Goal: Task Accomplishment & Management: Manage account settings

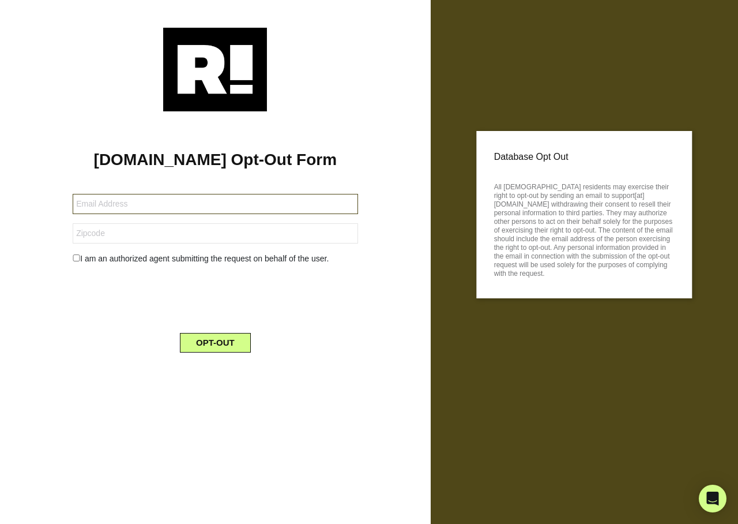
type input "[EMAIL_ADDRESS][DOMAIN_NAME]"
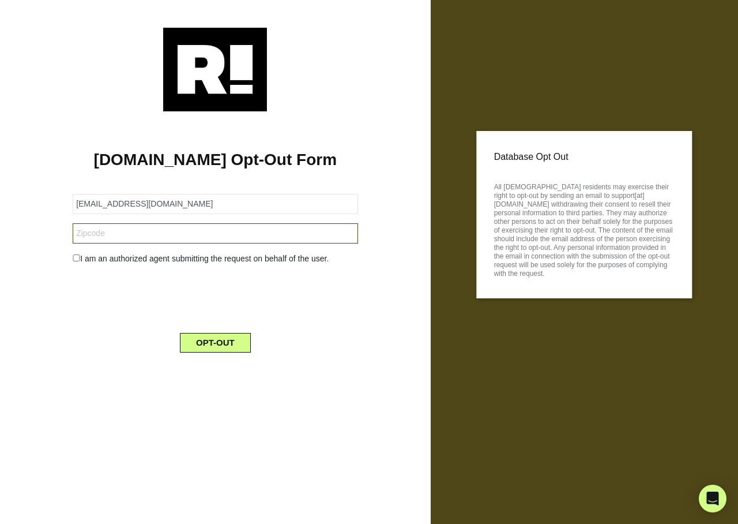
type input "34957"
